Goal: Information Seeking & Learning: Find specific fact

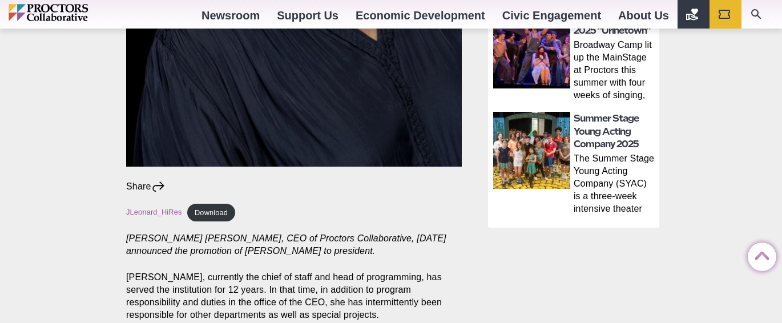
scroll to position [663, 0]
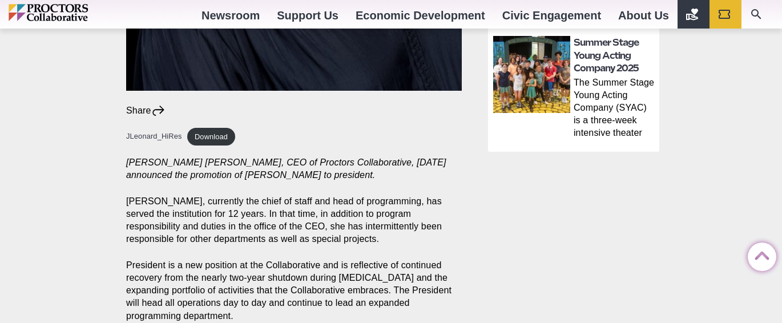
click at [166, 138] on link "JLeonard_HiRes" at bounding box center [154, 136] width 56 height 9
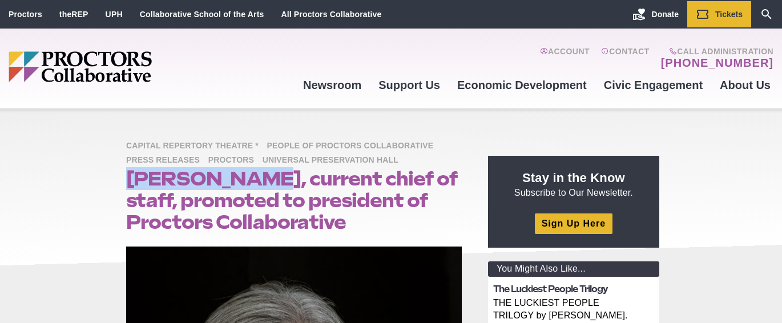
drag, startPoint x: 123, startPoint y: 179, endPoint x: 256, endPoint y: 183, distance: 132.5
click at [256, 183] on header "Capital Repertory Theatre * People of Proctors Collaborative Press Releases Pro…" at bounding box center [296, 186] width 359 height 121
